Goal: Transaction & Acquisition: Purchase product/service

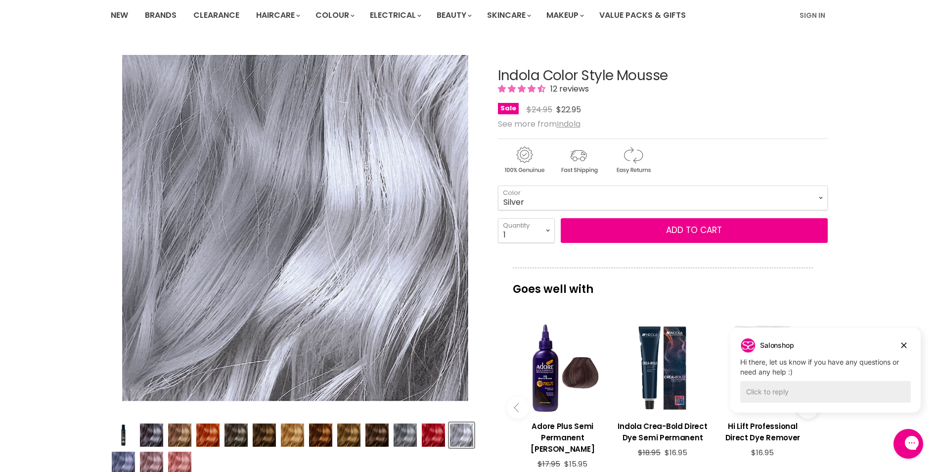
scroll to position [109, 0]
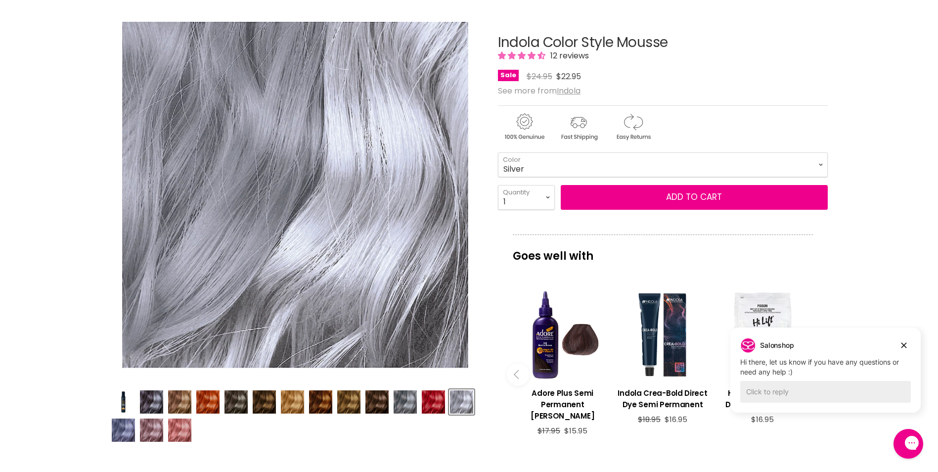
click at [458, 410] on img "Product thumbnails" at bounding box center [461, 401] width 23 height 23
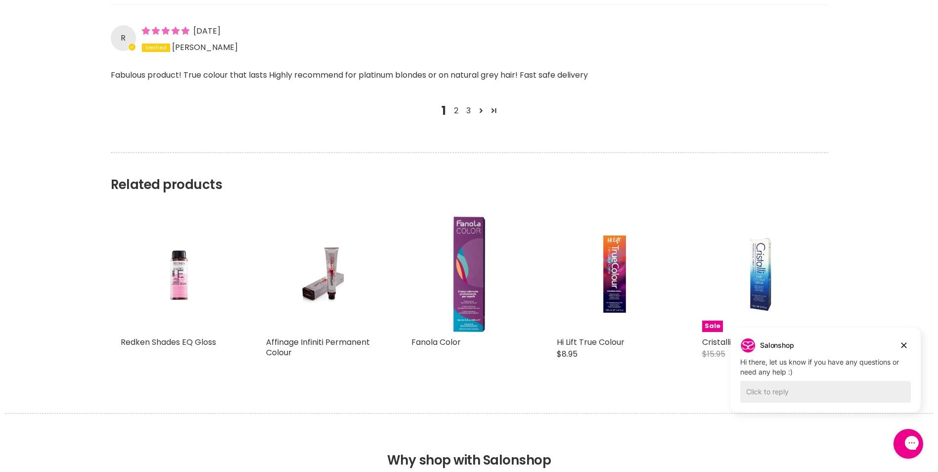
scroll to position [1388, 0]
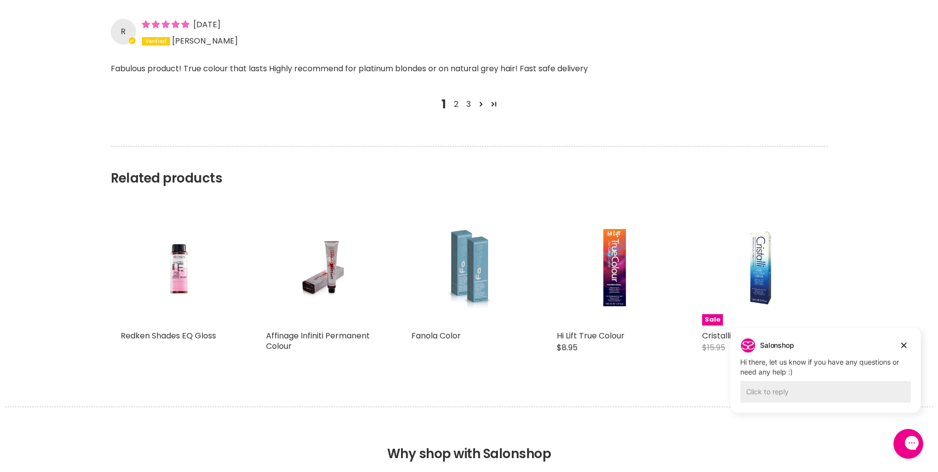
click at [471, 281] on img "Main content" at bounding box center [469, 268] width 77 height 116
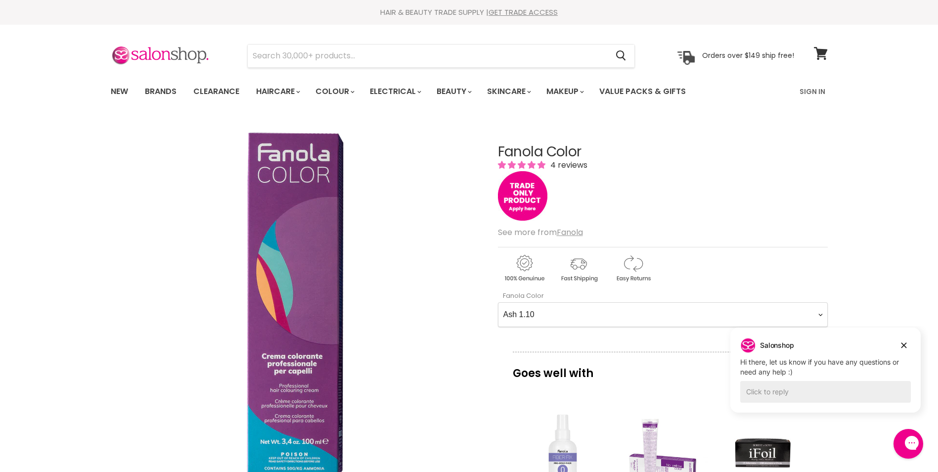
scroll to position [148, 0]
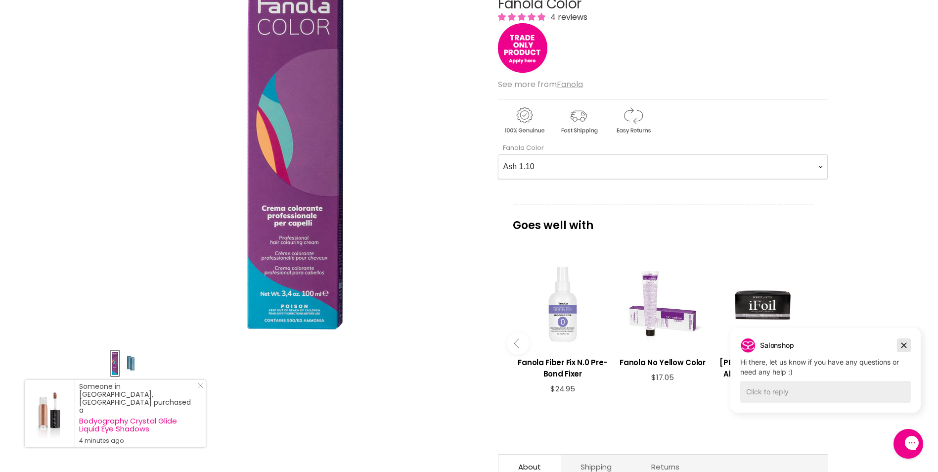
click at [902, 344] on icon "Dismiss campaign" at bounding box center [904, 345] width 10 height 12
